Goal: Task Accomplishment & Management: Complete application form

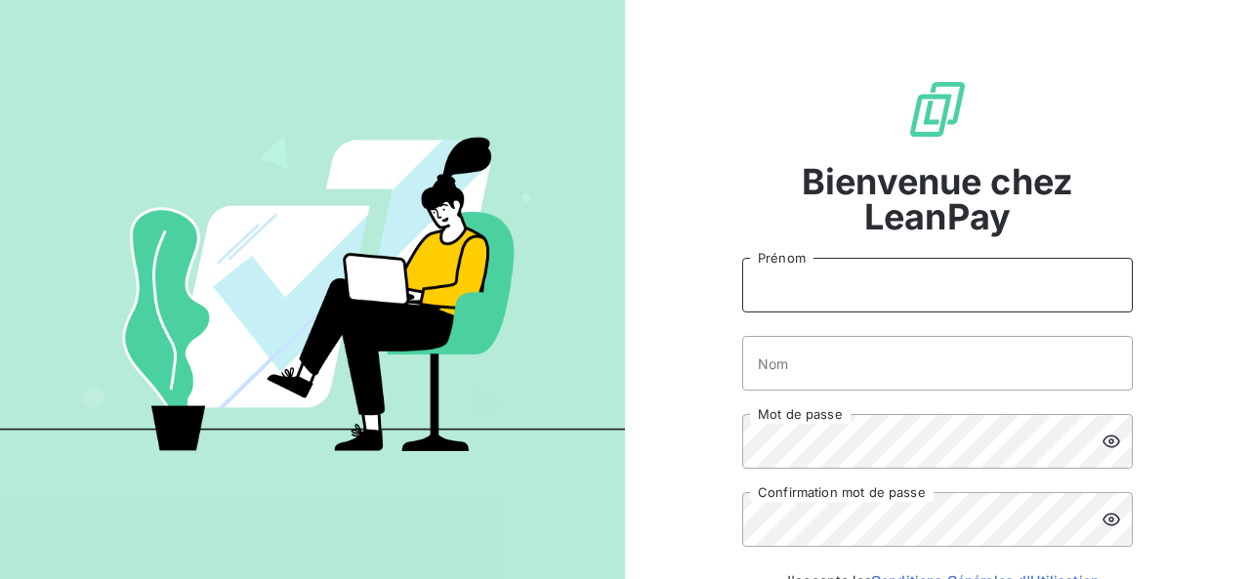
click at [821, 286] on input "Prénom" at bounding box center [937, 285] width 391 height 55
type input "[PERSON_NAME]"
click at [795, 372] on input "Nom" at bounding box center [937, 363] width 391 height 55
type input "JEAMPIERRE"
click at [1104, 520] on icon at bounding box center [1111, 520] width 18 height 13
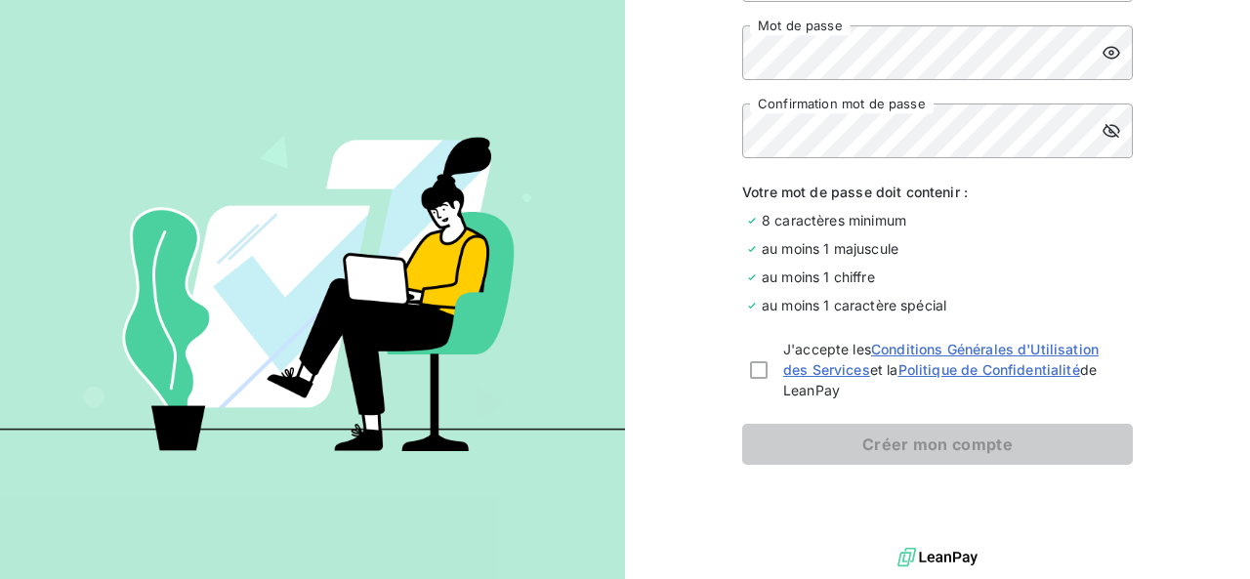
scroll to position [389, 0]
drag, startPoint x: 755, startPoint y: 360, endPoint x: 847, endPoint y: 411, distance: 105.7
click at [755, 361] on div at bounding box center [759, 370] width 18 height 18
checkbox input "true"
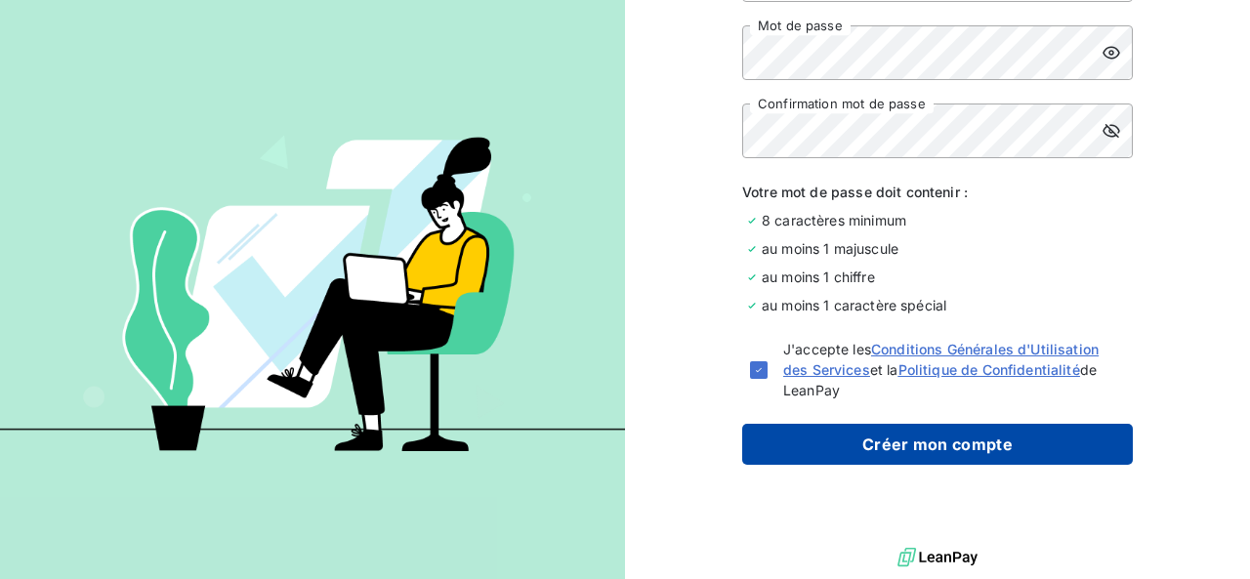
click at [926, 444] on button "Créer mon compte" at bounding box center [937, 444] width 391 height 41
